Goal: Transaction & Acquisition: Purchase product/service

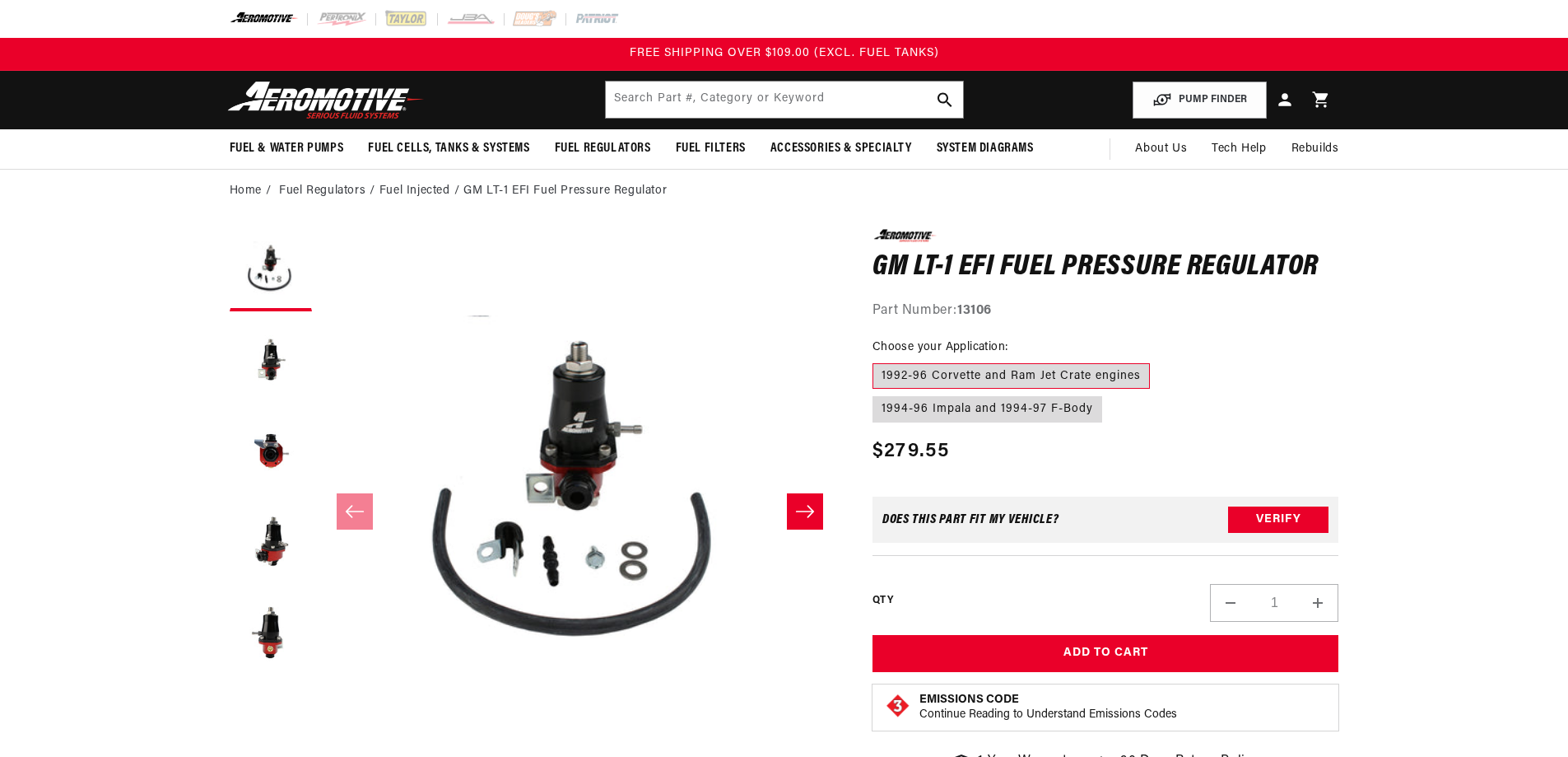
click at [806, 519] on icon "Slide right" at bounding box center [805, 511] width 20 height 16
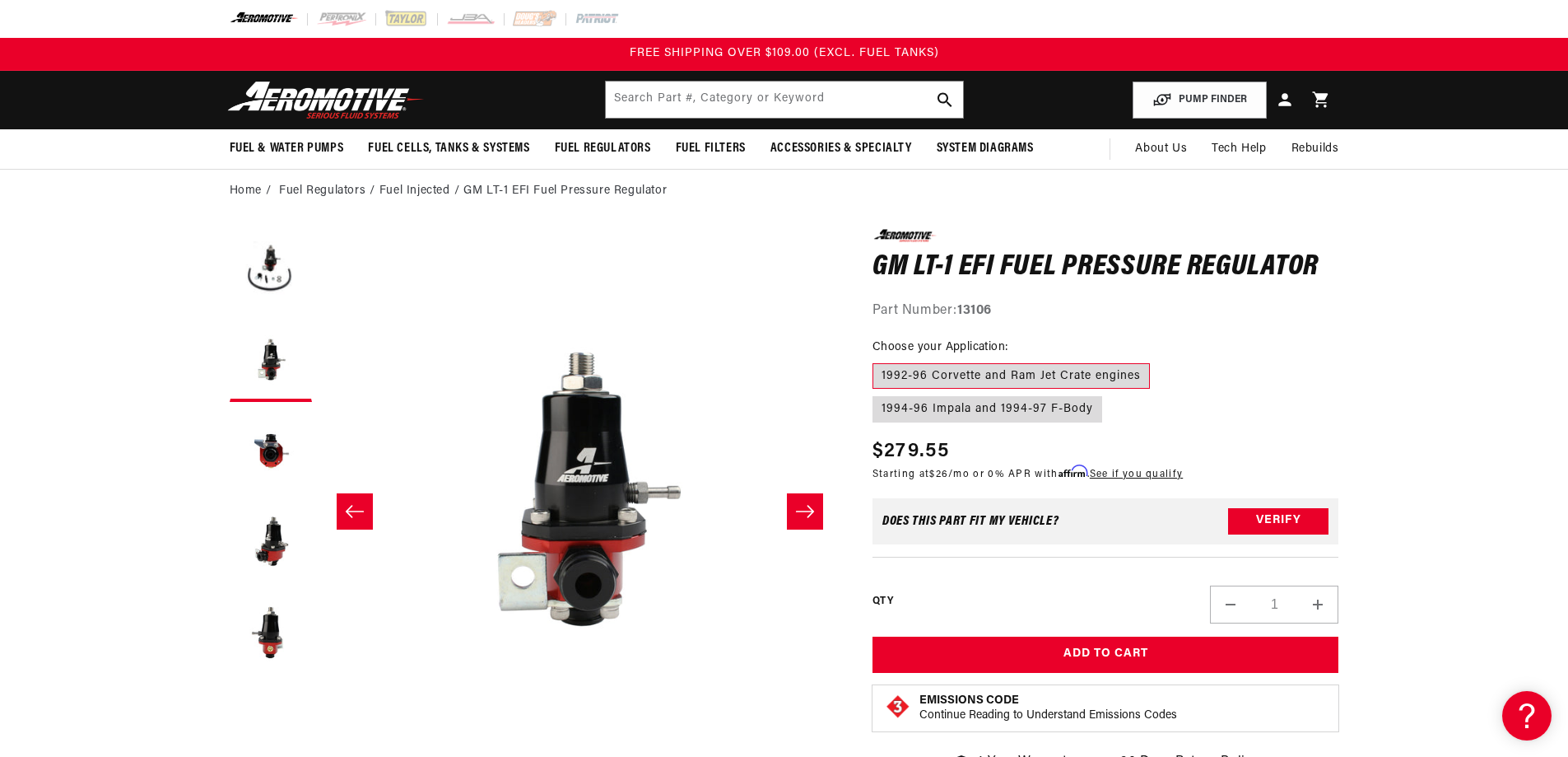
click at [806, 519] on icon "Slide right" at bounding box center [805, 511] width 20 height 16
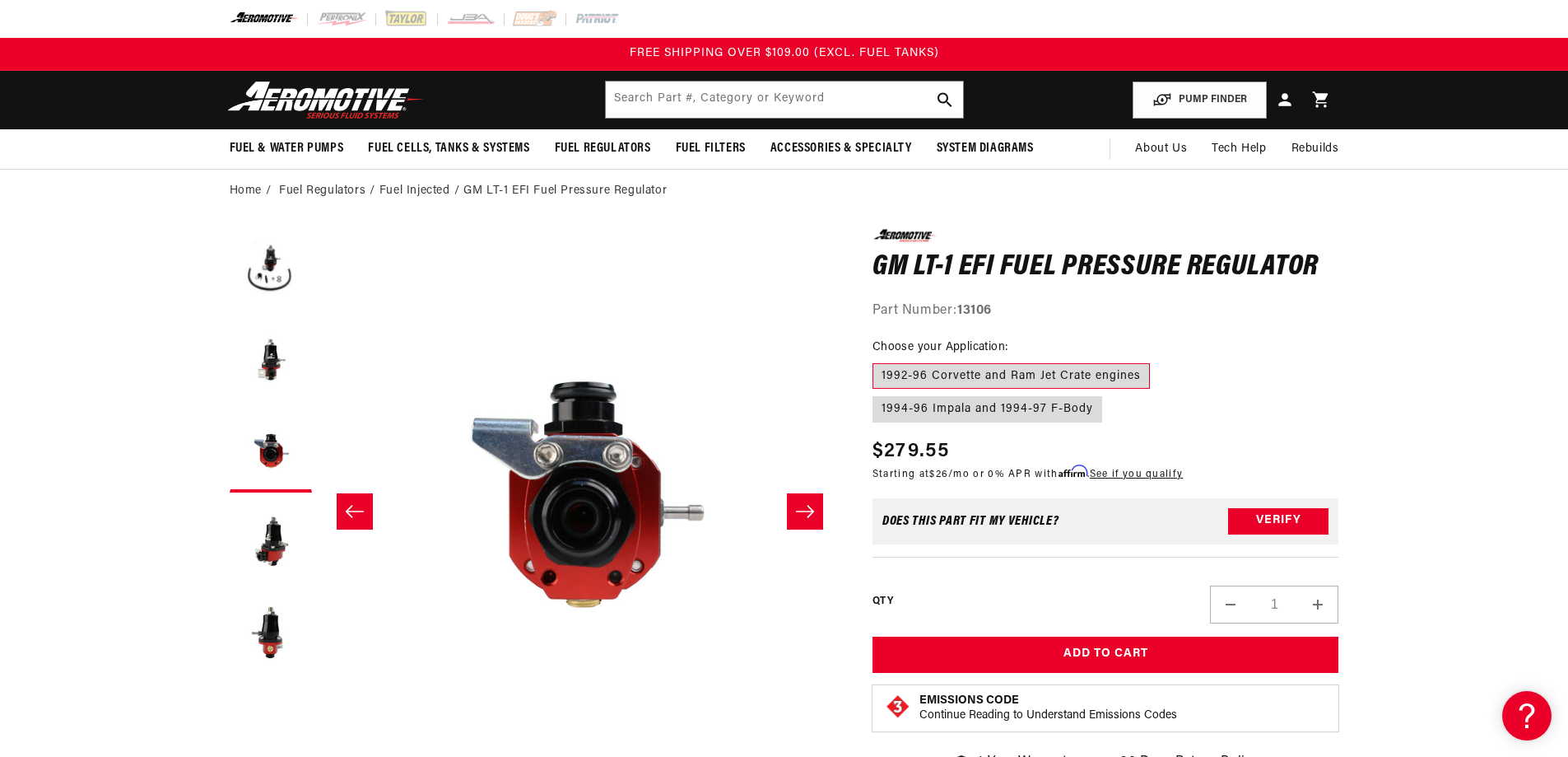
click at [806, 519] on icon "Slide right" at bounding box center [805, 511] width 20 height 16
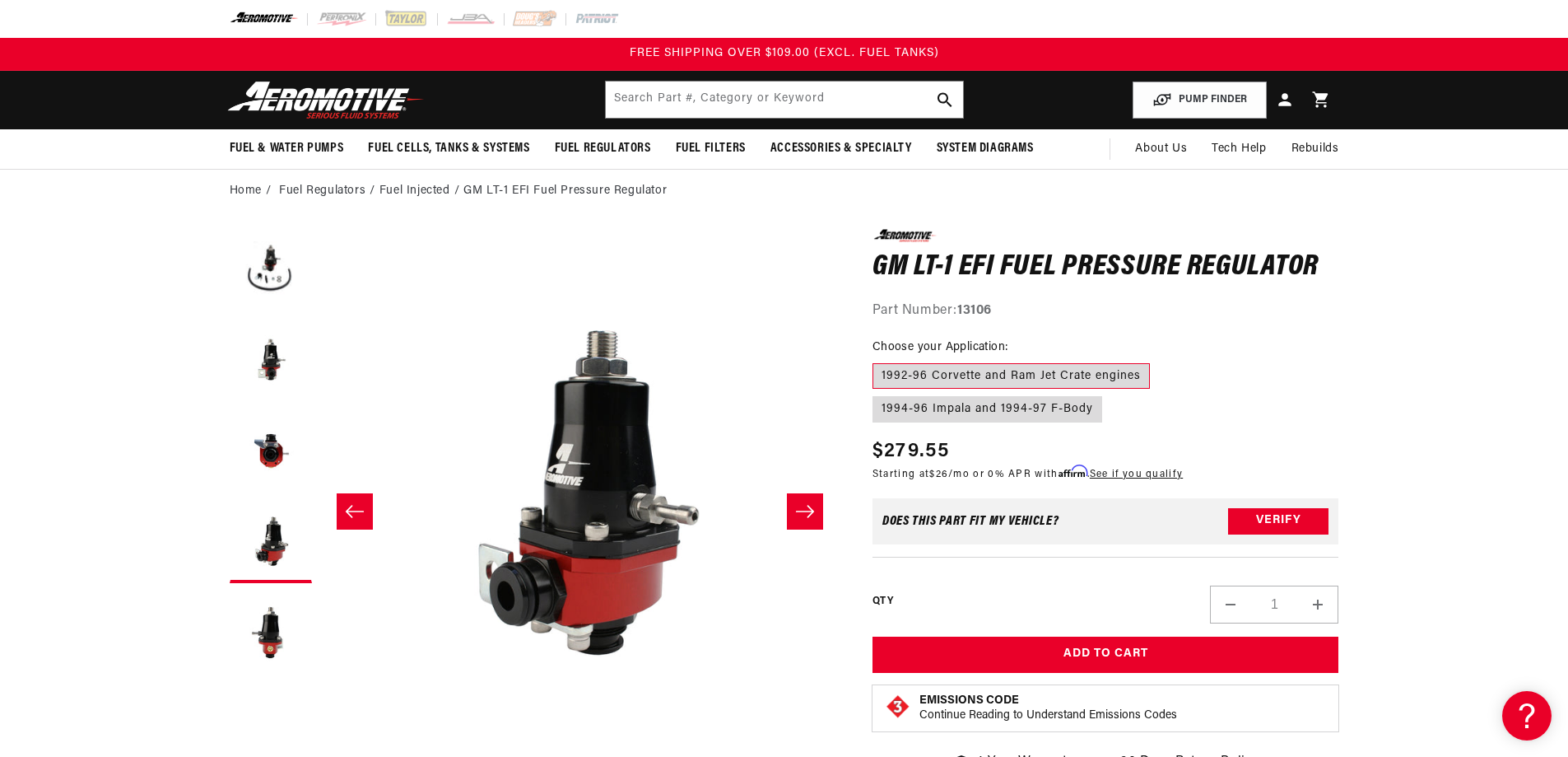
click at [806, 519] on icon "Slide right" at bounding box center [805, 511] width 20 height 16
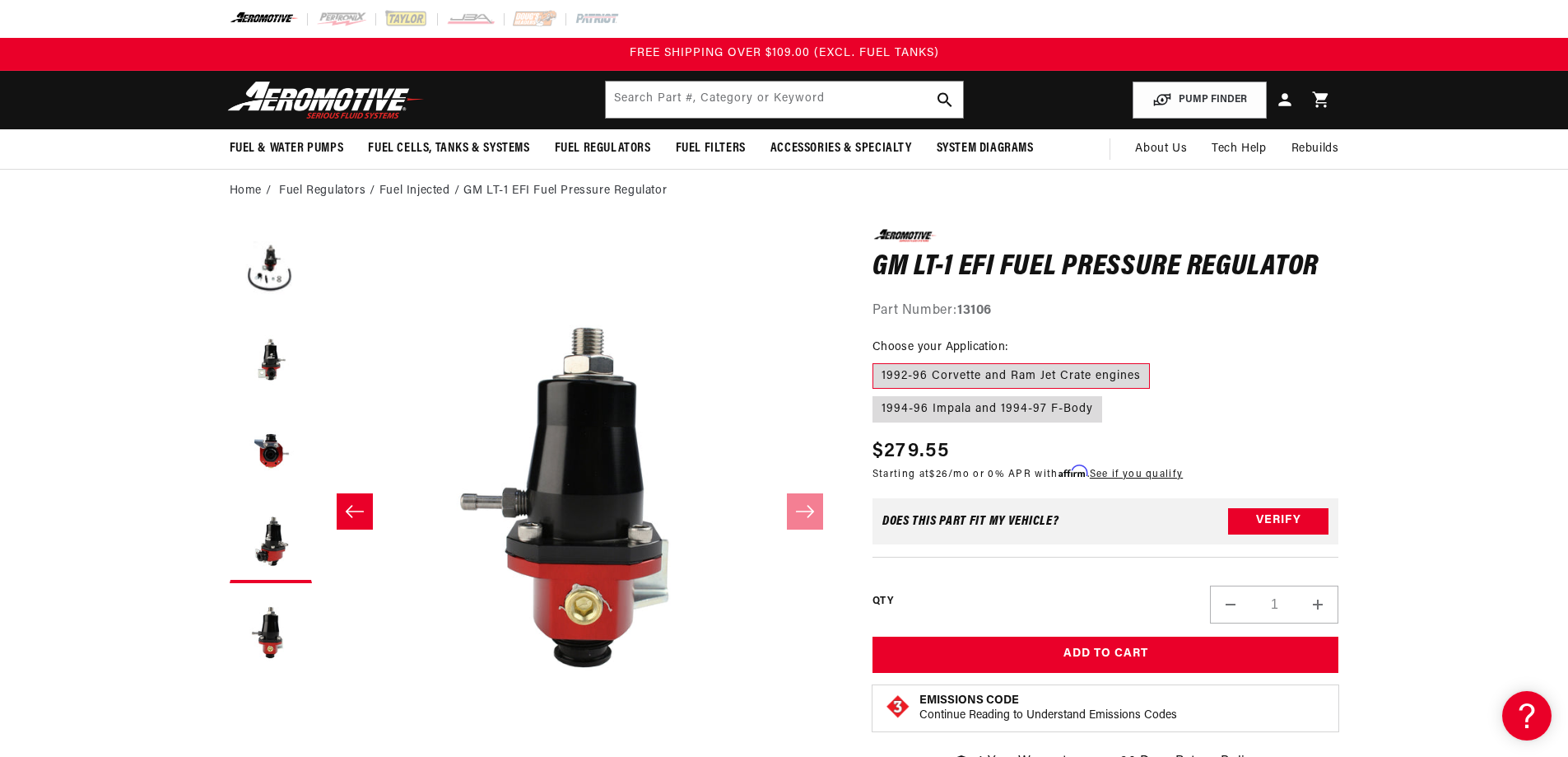
scroll to position [0, 2080]
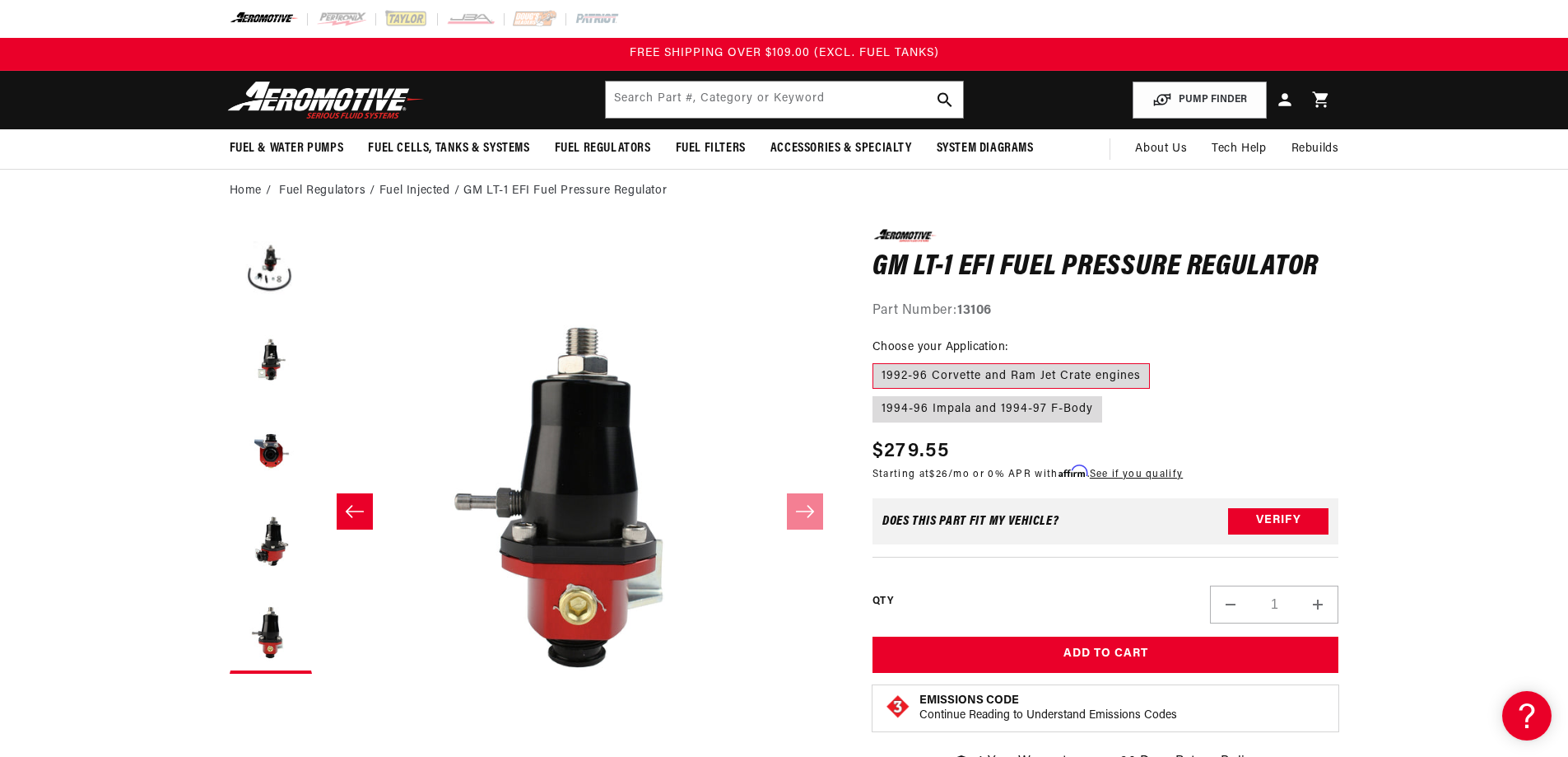
click at [350, 505] on icon "Slide left" at bounding box center [355, 511] width 20 height 16
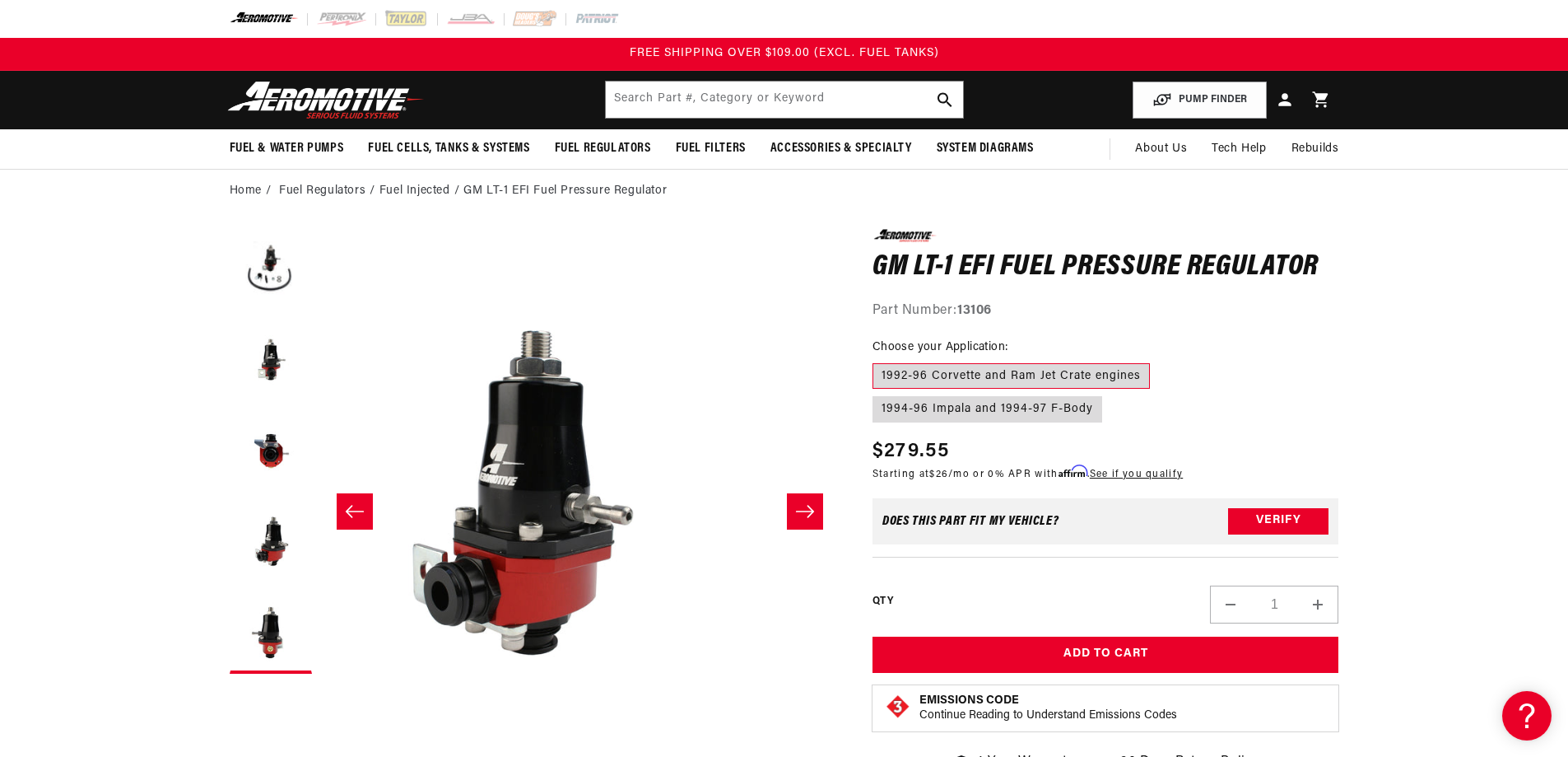
click at [350, 505] on icon "Slide left" at bounding box center [355, 511] width 20 height 16
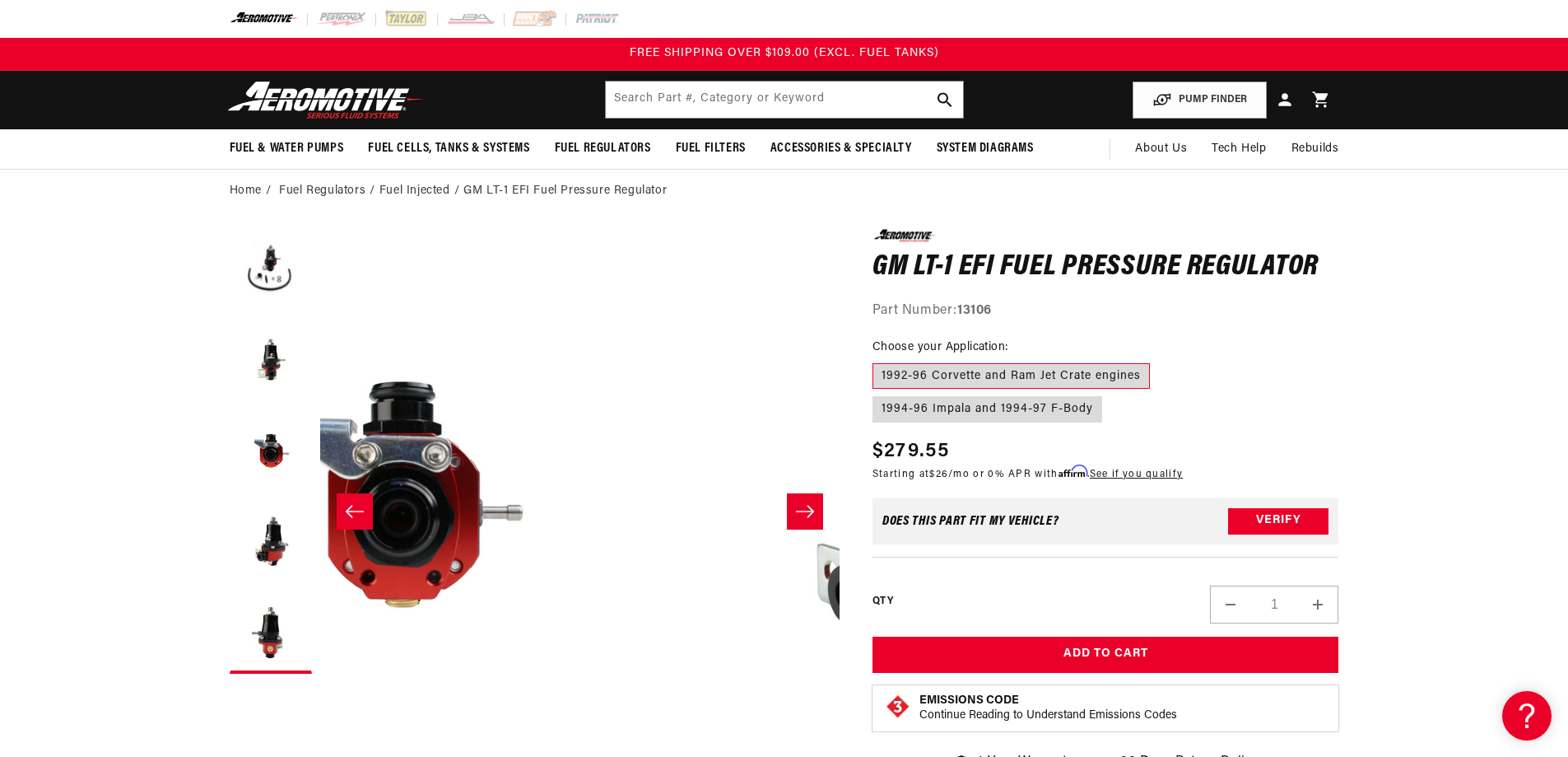
click at [350, 505] on icon "Slide left" at bounding box center [355, 511] width 20 height 16
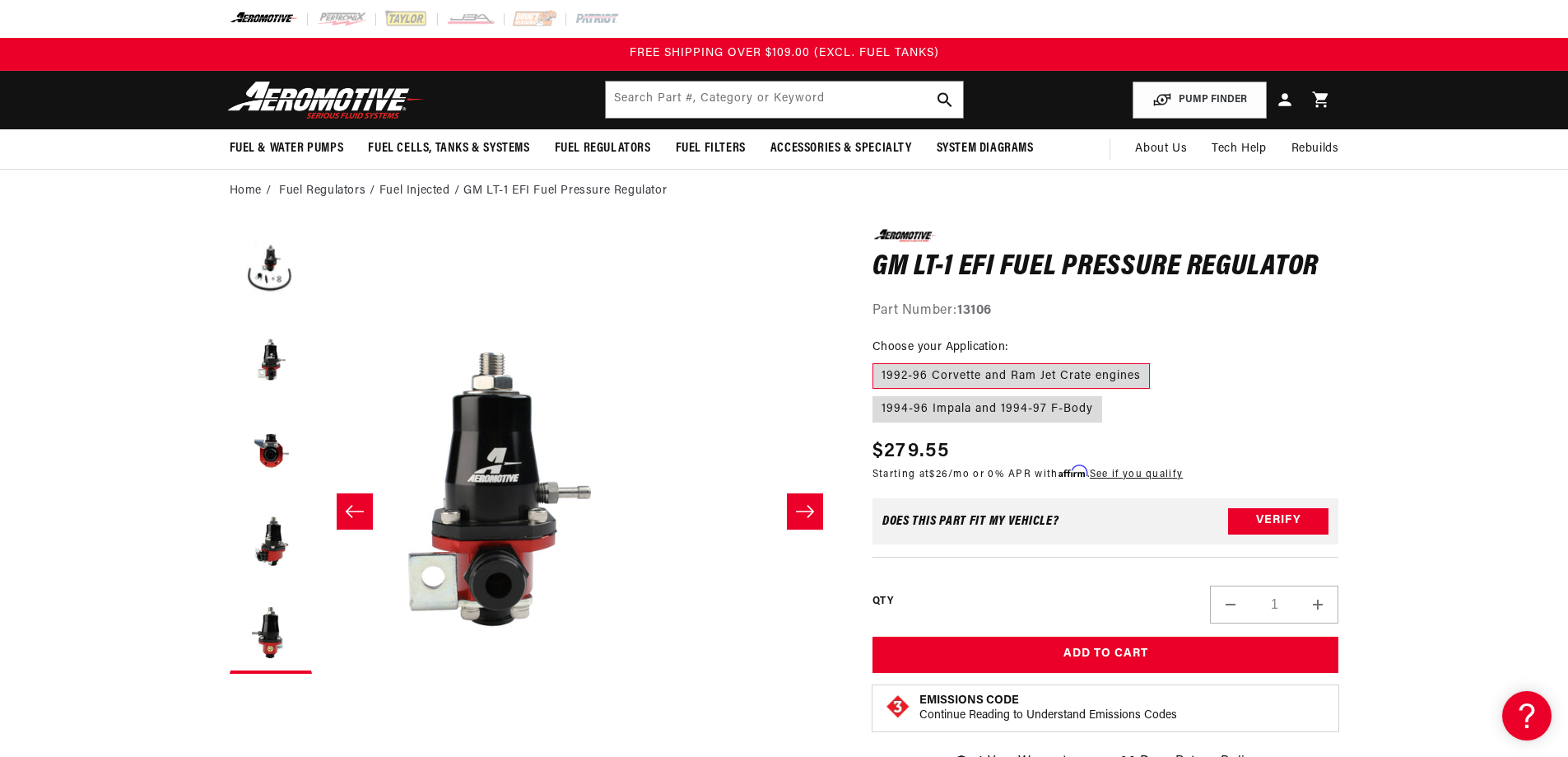
click at [350, 505] on icon "Slide left" at bounding box center [355, 511] width 20 height 16
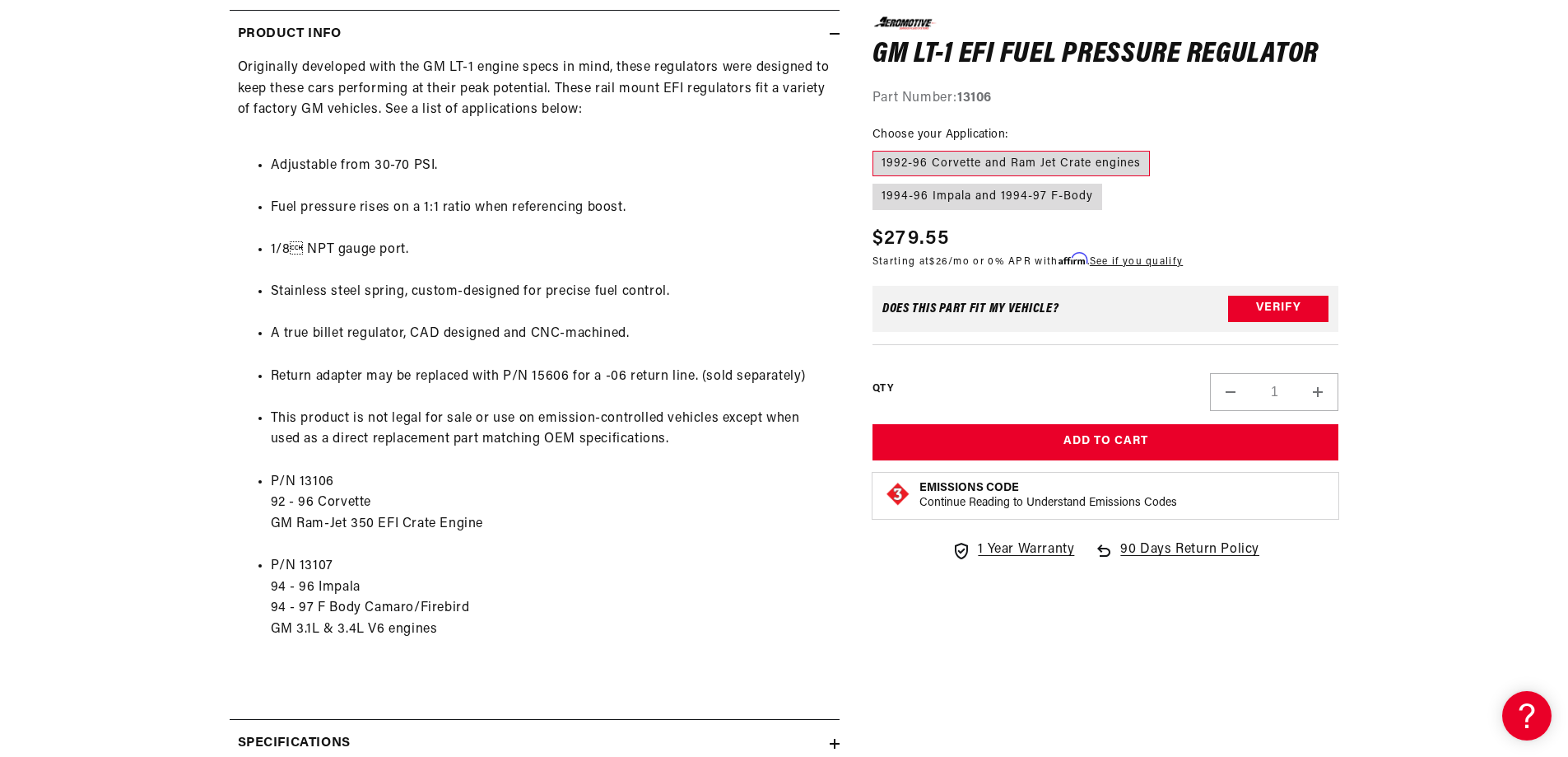
scroll to position [824, 0]
